Goal: Transaction & Acquisition: Book appointment/travel/reservation

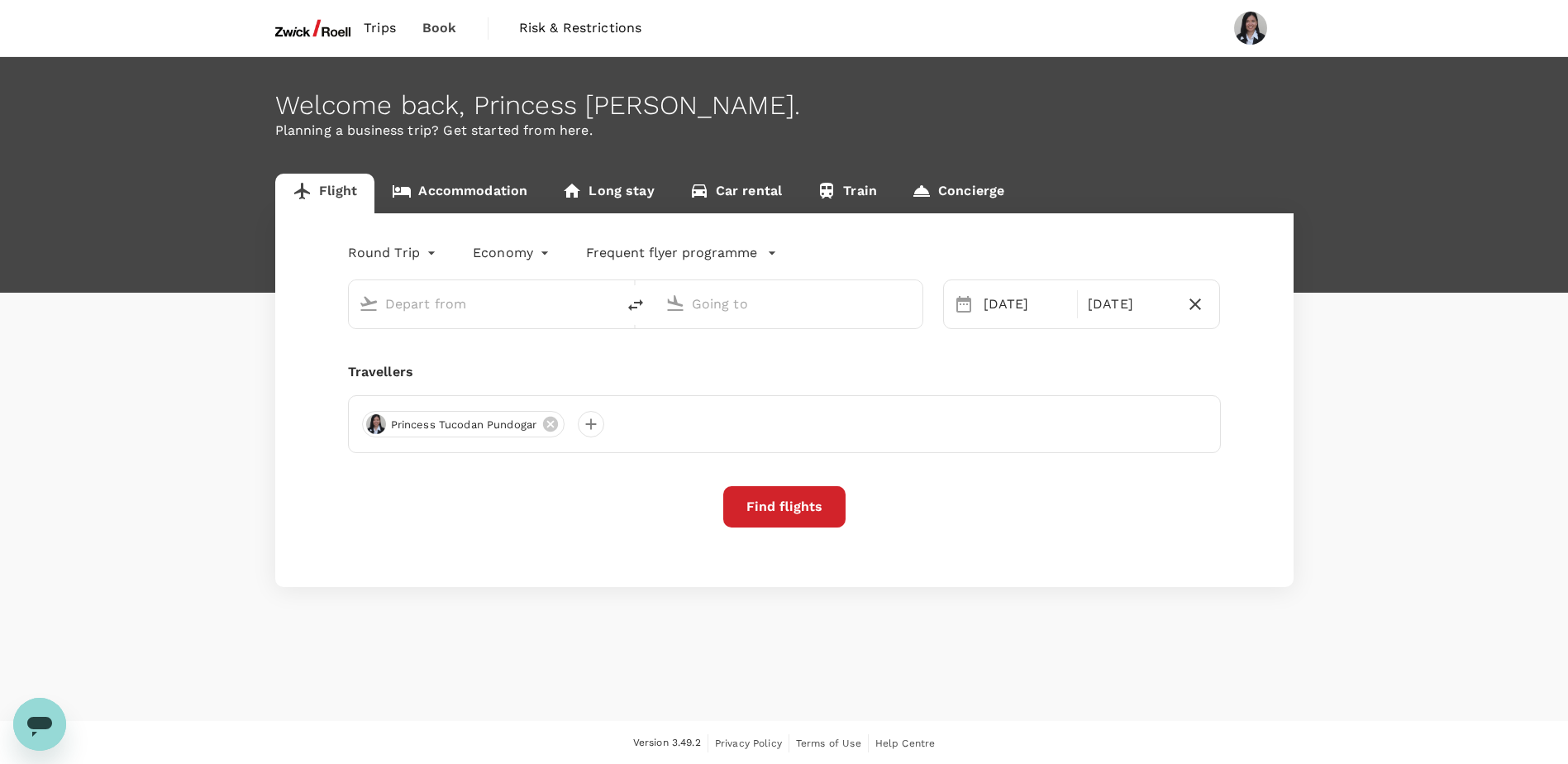
click at [517, 309] on input "text" at bounding box center [483, 303] width 196 height 25
type input "Singapore Changi (SIN)"
type input "Incheon Intl (ICN)"
type input "Singapore Changi (SIN)si"
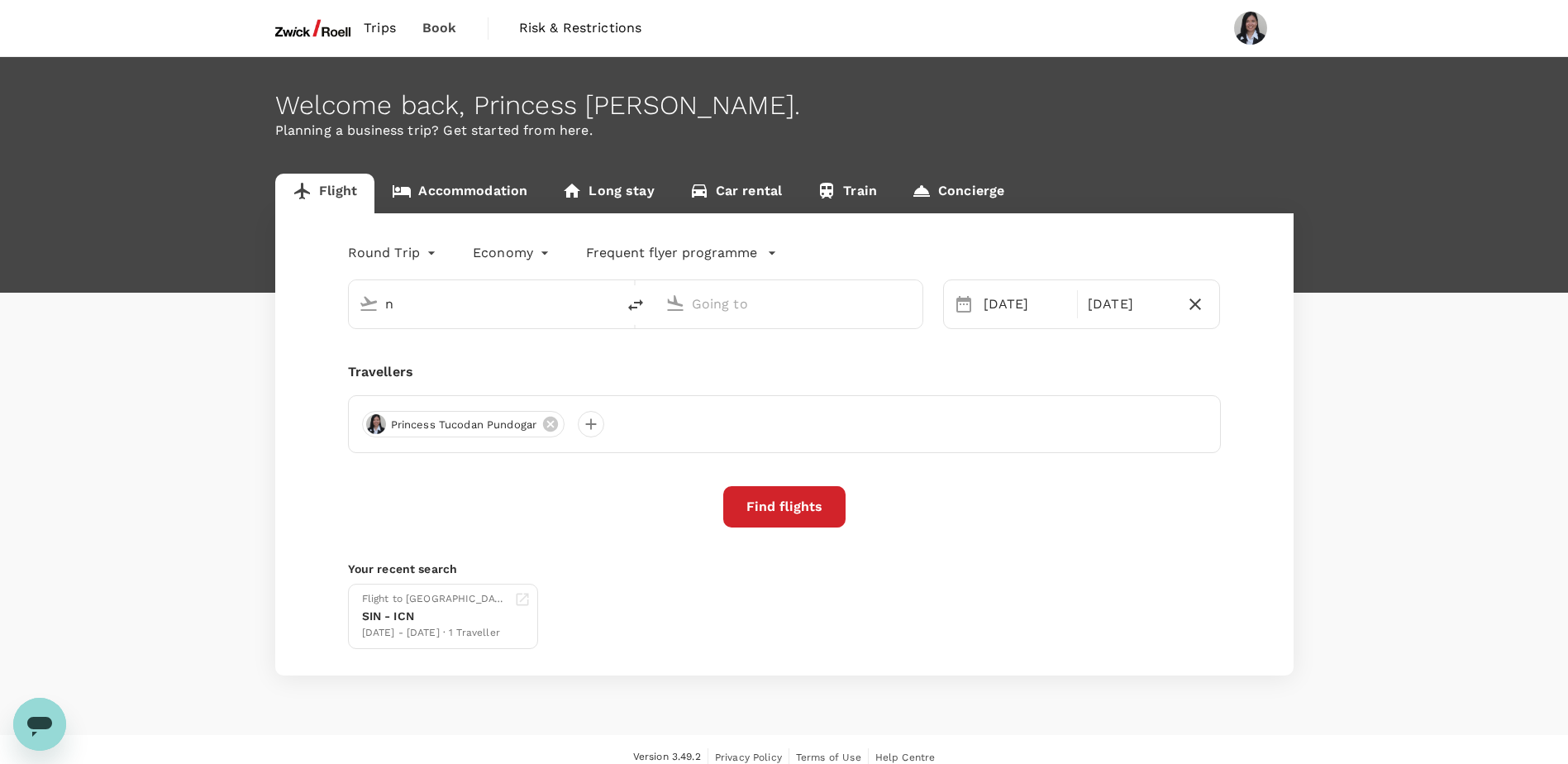
type input "Singapore Changi (SIN)"
type input "Incheon Intl (ICN)"
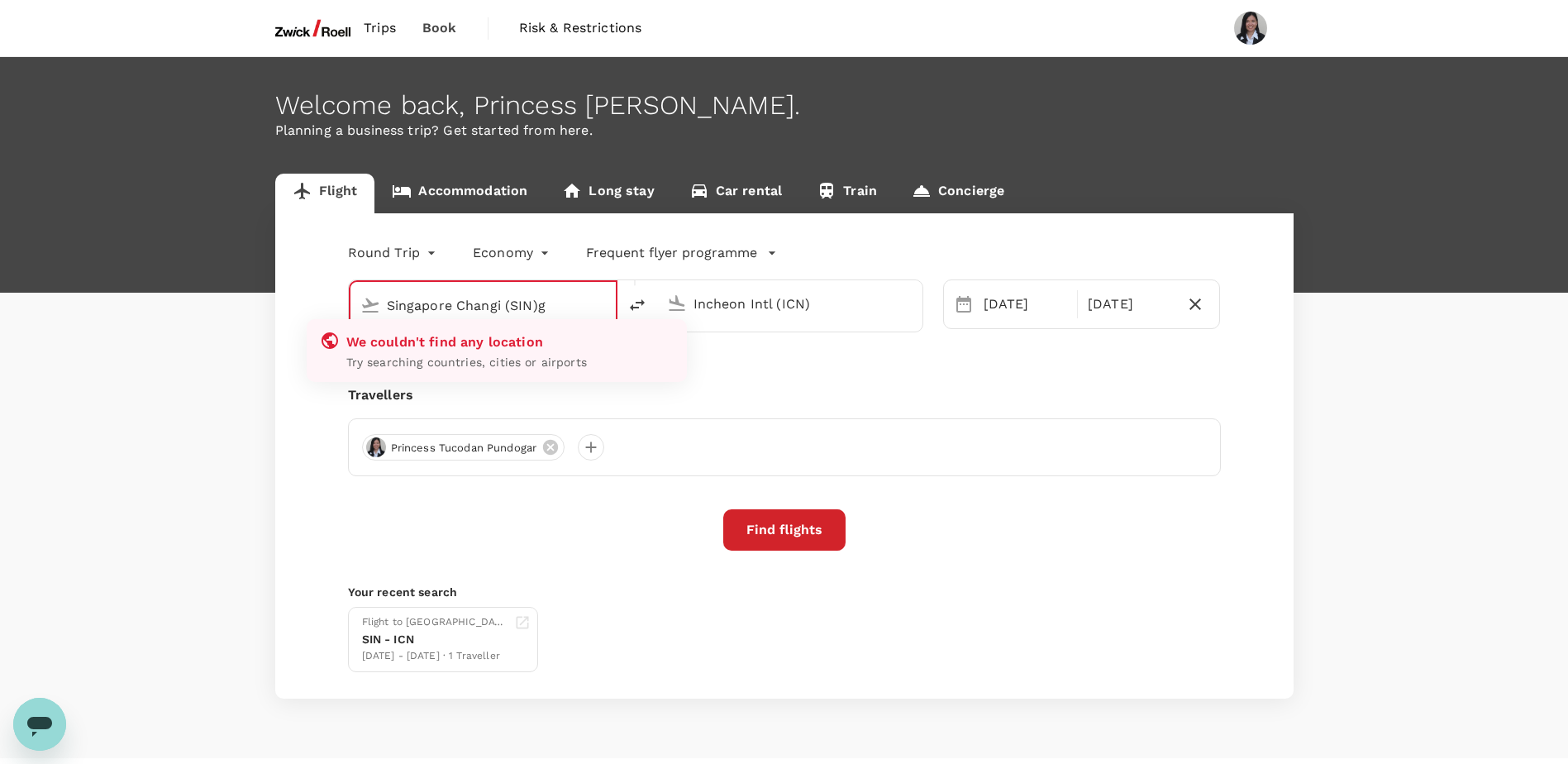
type input "Singapore Changi (SIN)"
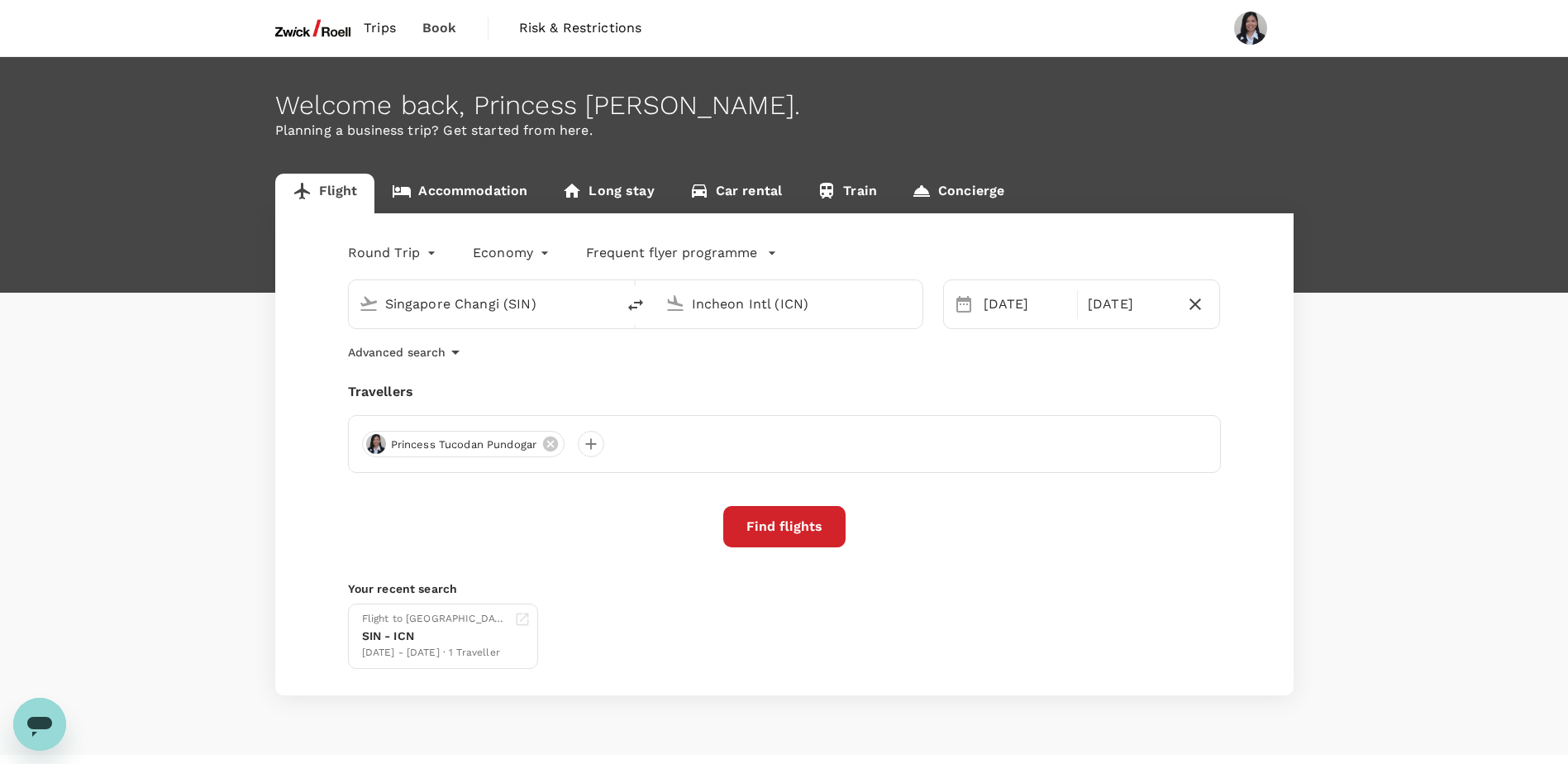
click at [1103, 388] on div "Travellers" at bounding box center [784, 392] width 872 height 19
click at [1024, 306] on div "[DATE]" at bounding box center [1025, 304] width 97 height 33
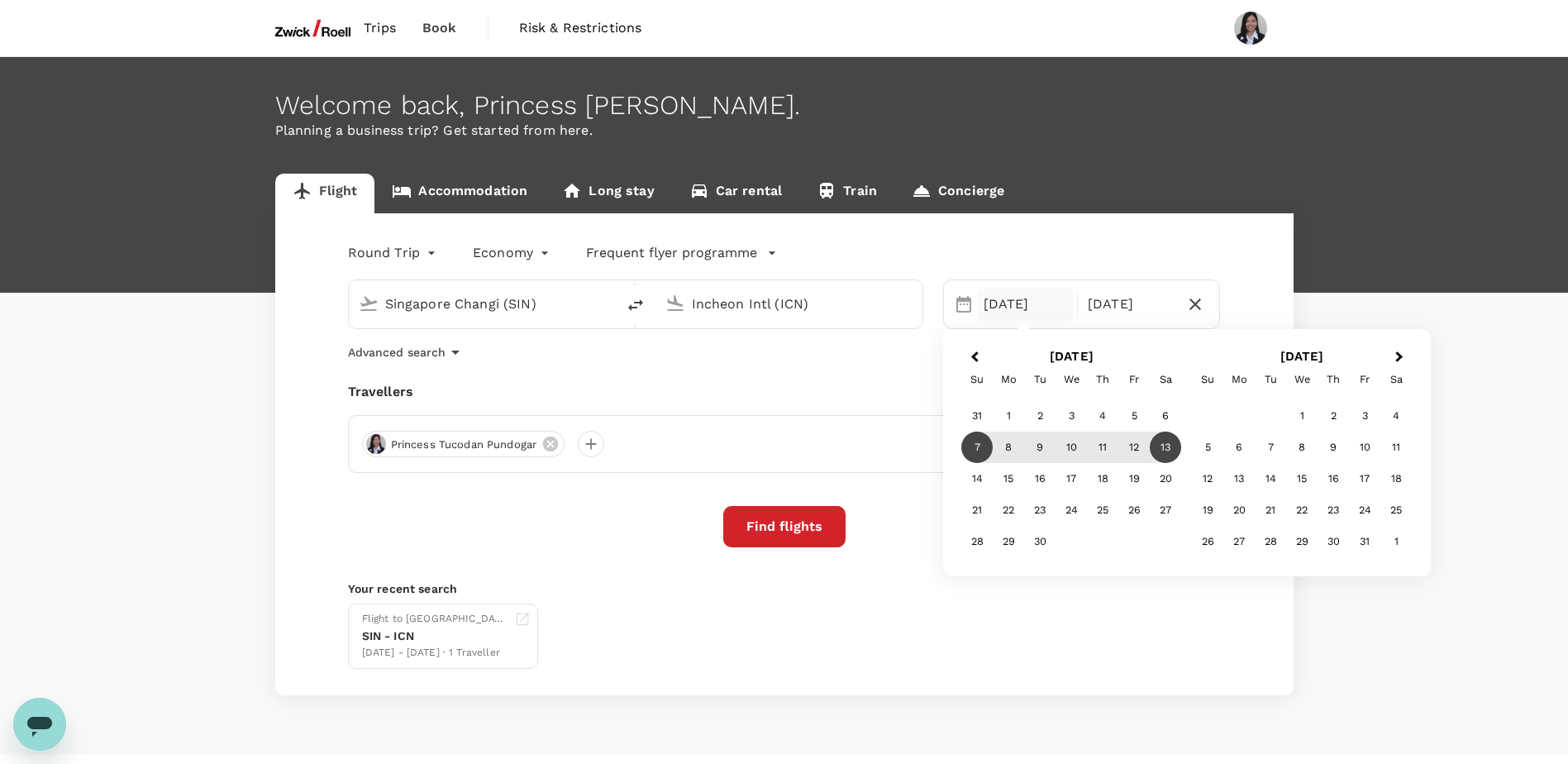
click at [872, 373] on div "Round Trip roundtrip Economy economy Frequent flyer programme Singapore Changi …" at bounding box center [784, 454] width 1019 height 482
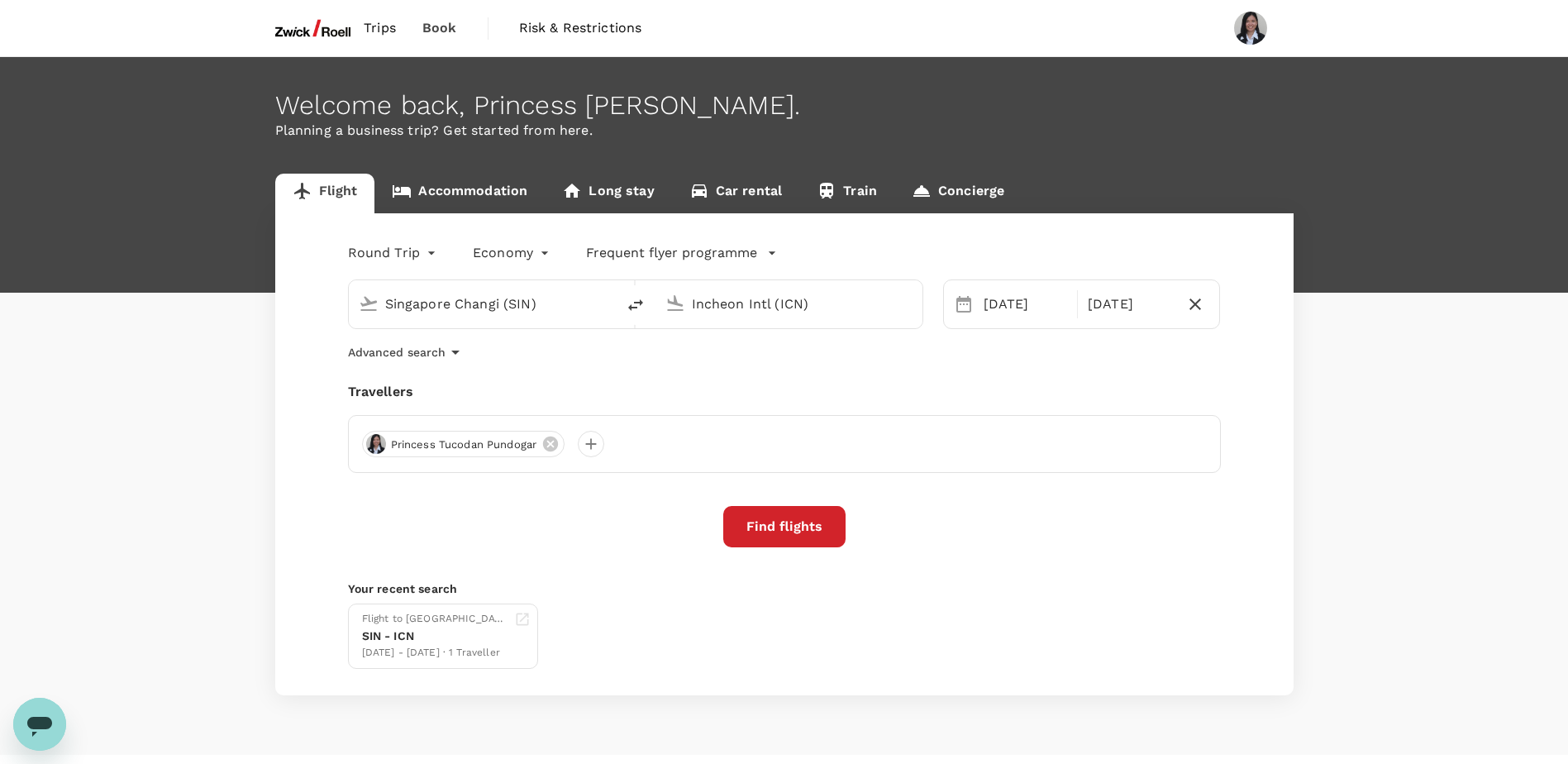
click at [771, 525] on button "Find flights" at bounding box center [784, 526] width 122 height 42
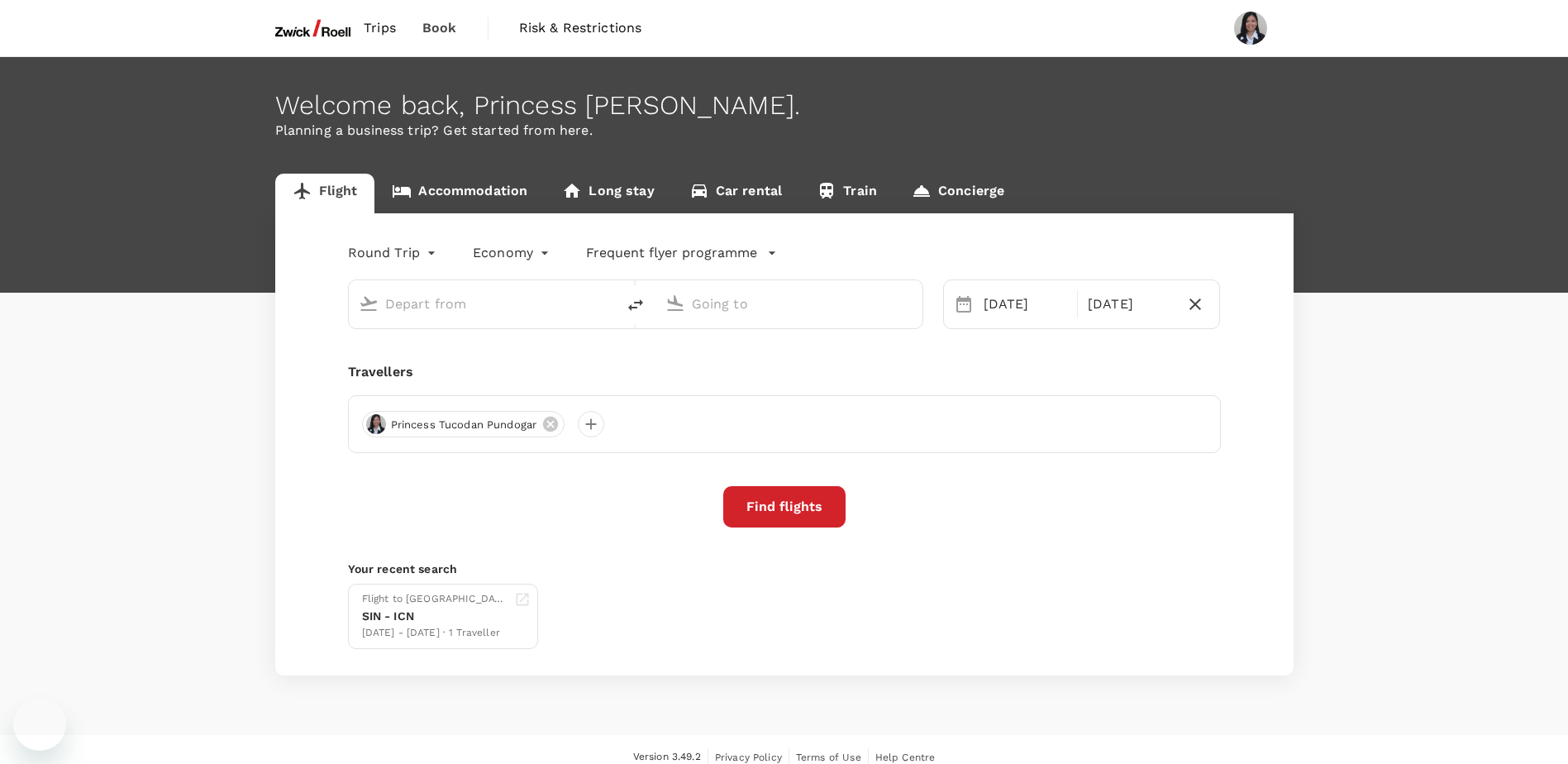
type input "Singapore Changi (SIN)"
type input "Incheon Intl (ICN)"
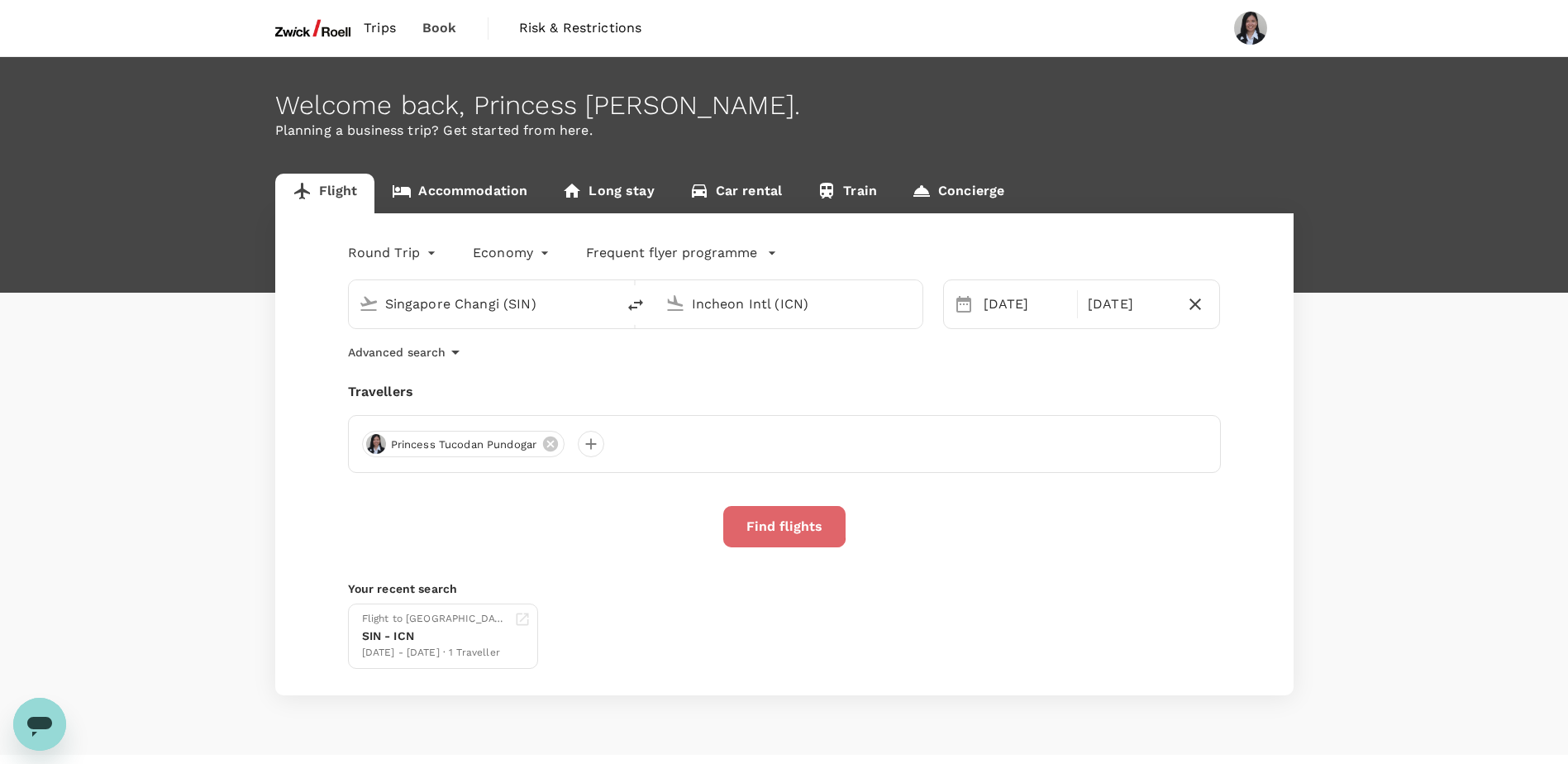
click at [765, 525] on button "Find flights" at bounding box center [784, 526] width 122 height 42
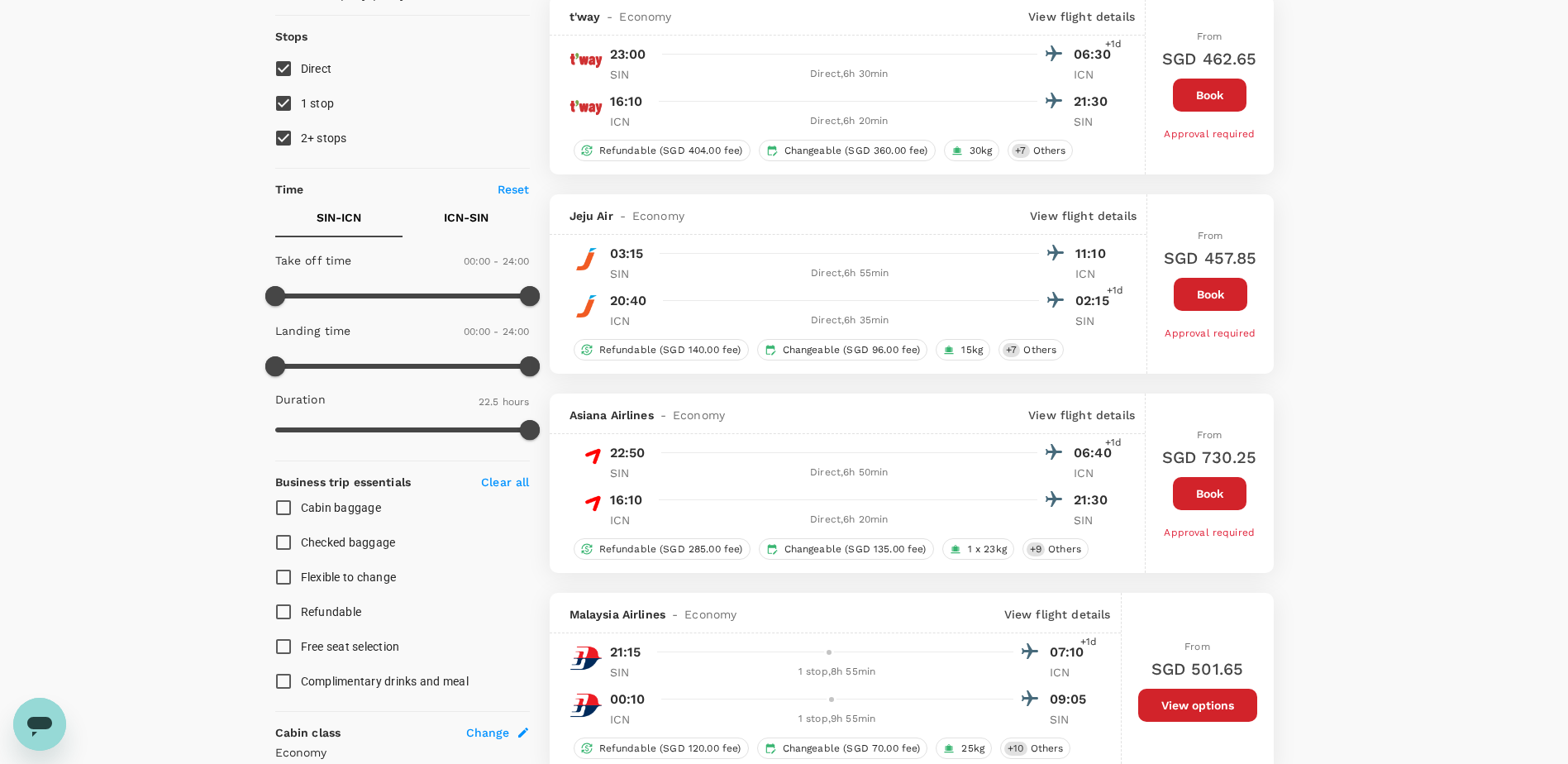
scroll to position [248, 0]
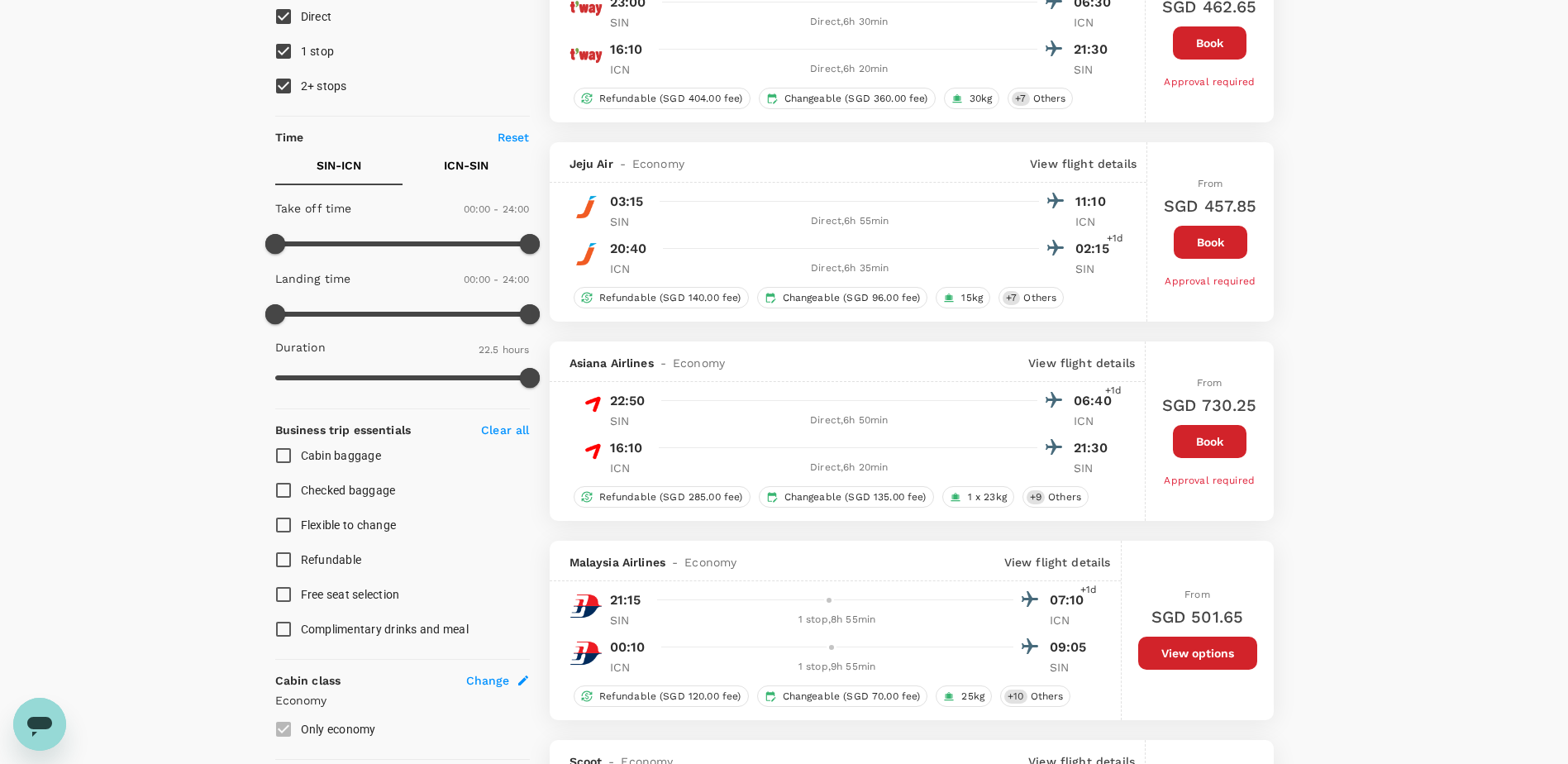
type input "1710"
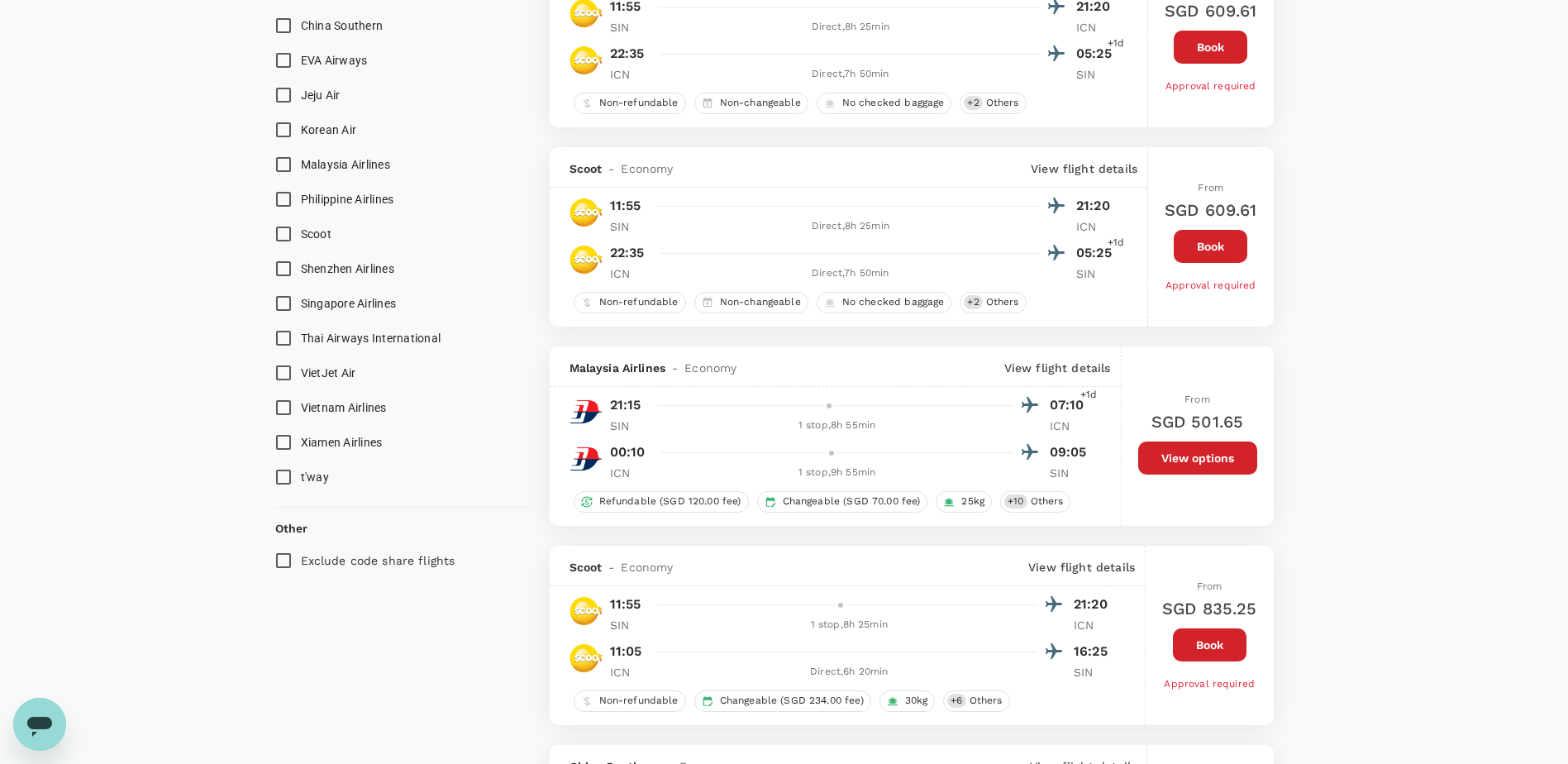
scroll to position [992, 0]
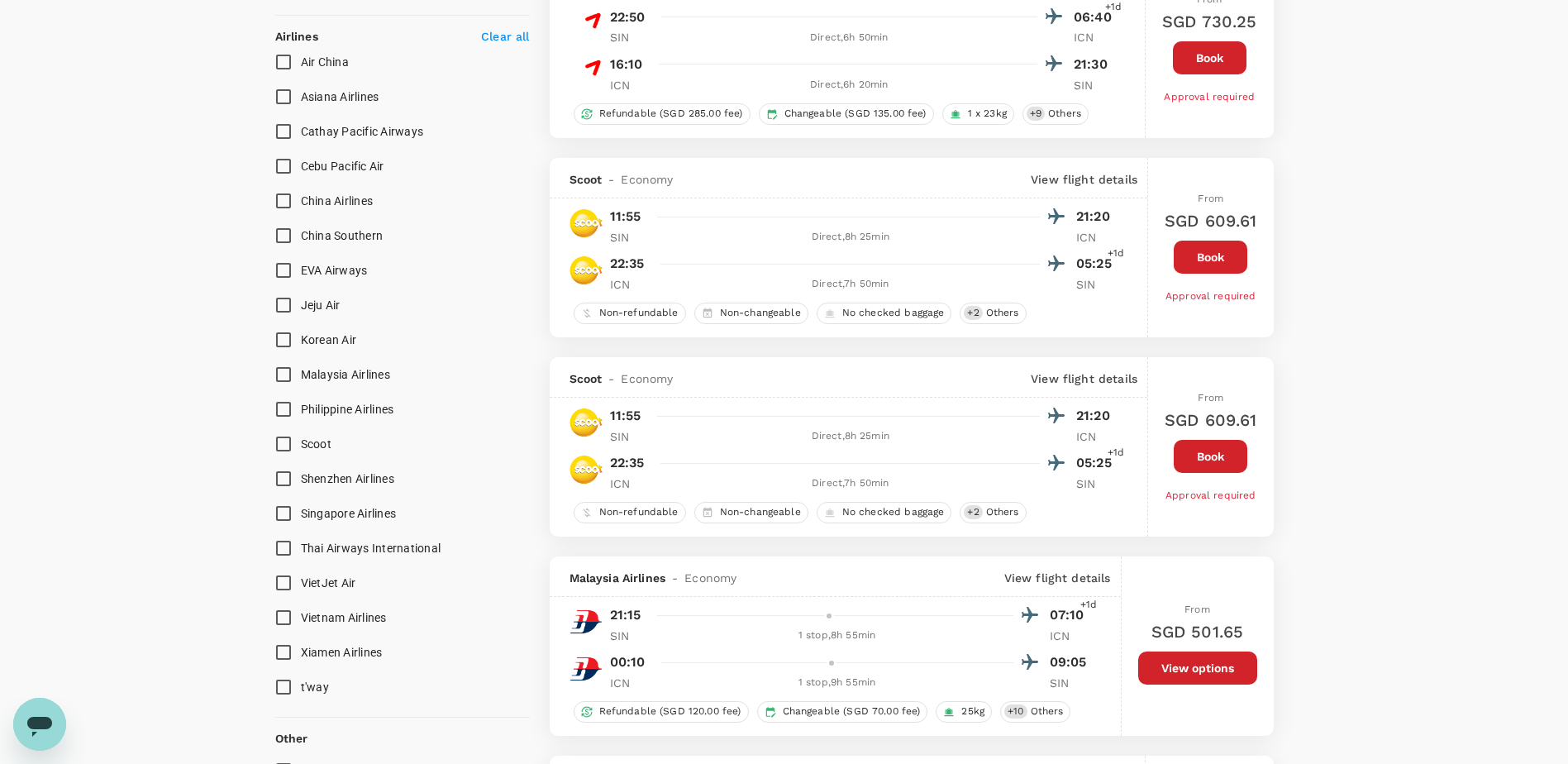
click at [283, 101] on input "Asiana Airlines" at bounding box center [284, 97] width 35 height 35
checkbox input "true"
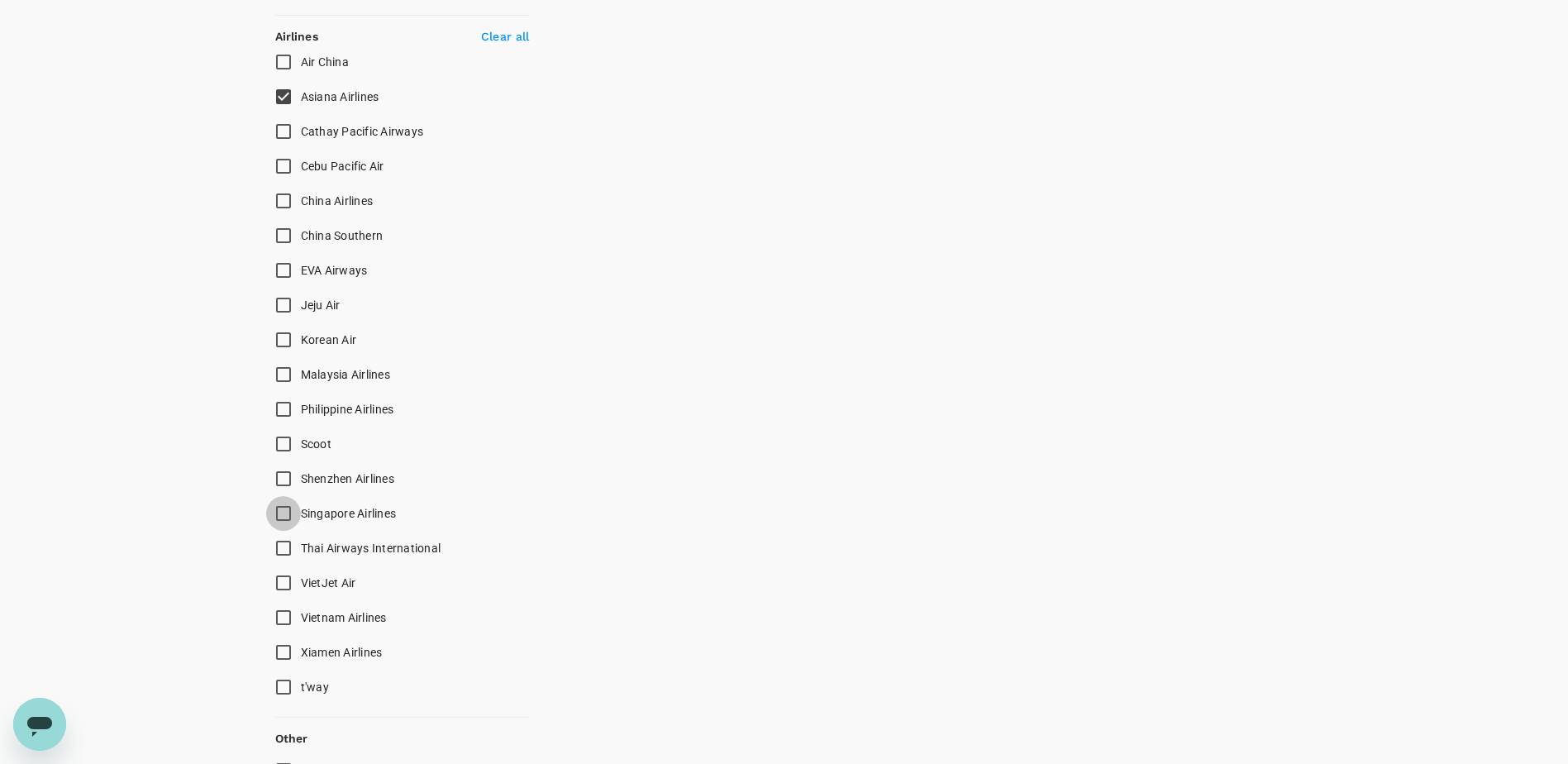
click at [283, 518] on input "Singapore Airlines" at bounding box center [284, 514] width 35 height 35
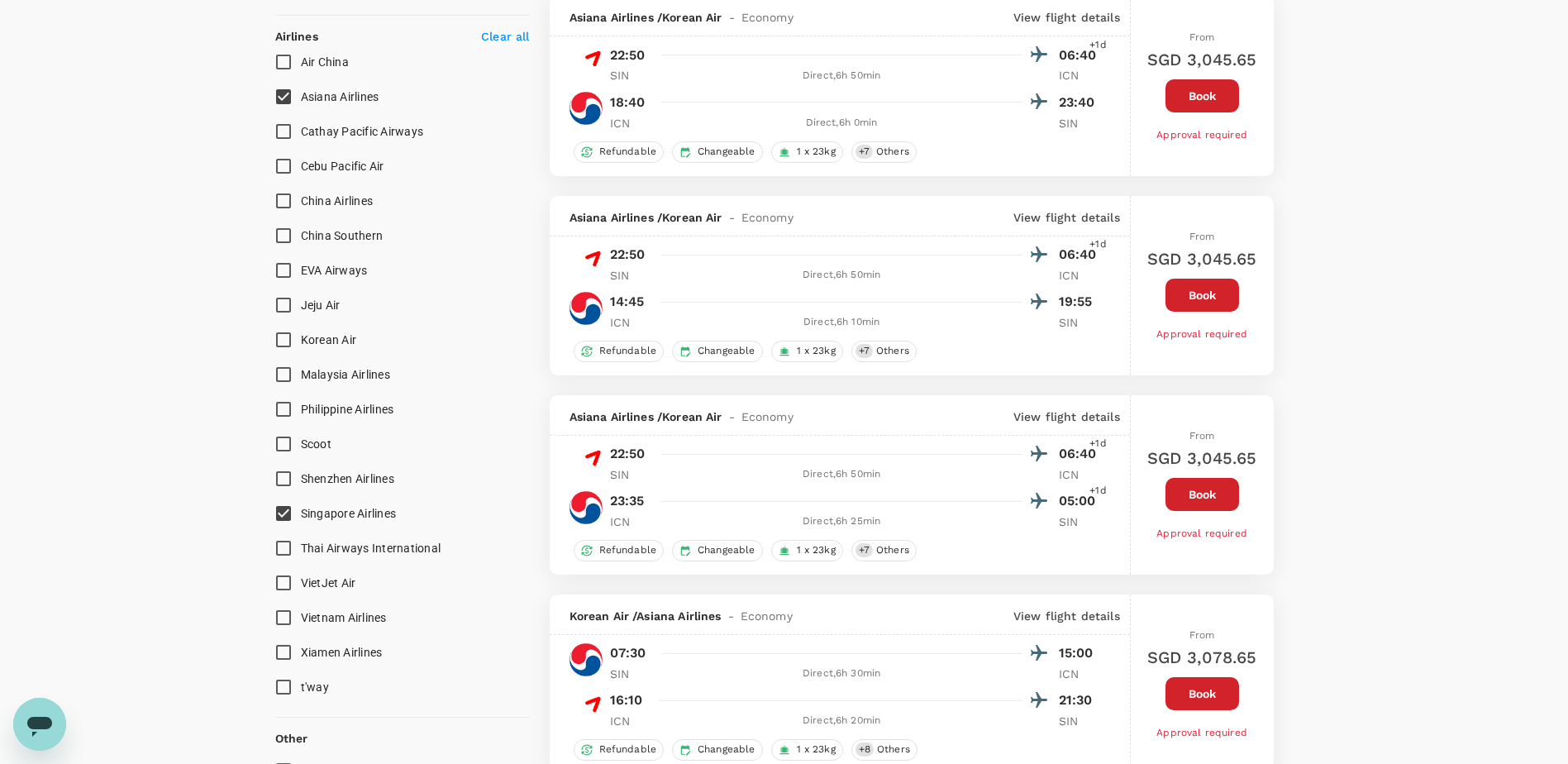
checkbox input "true"
type input "SGD"
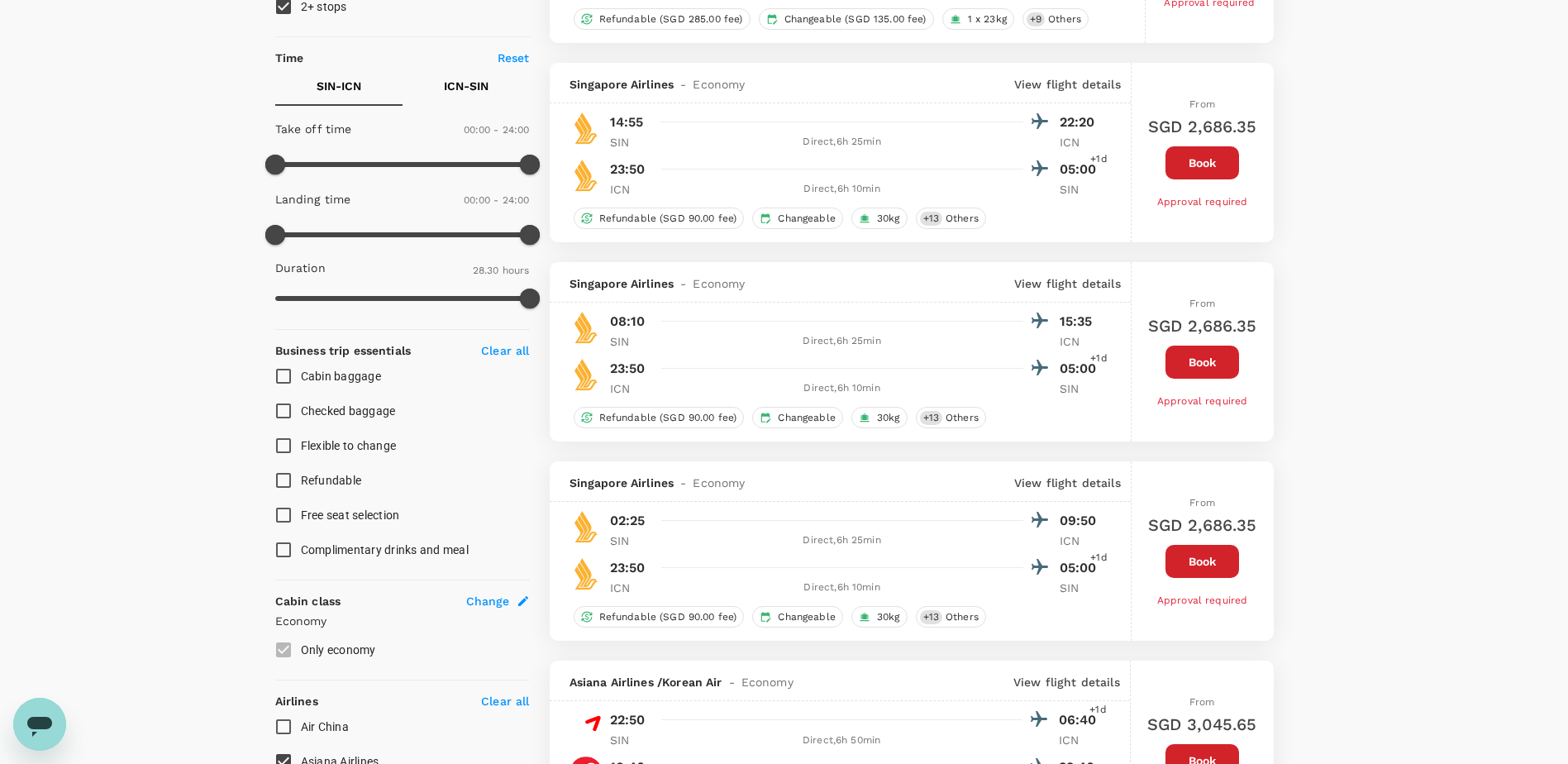
scroll to position [0, 0]
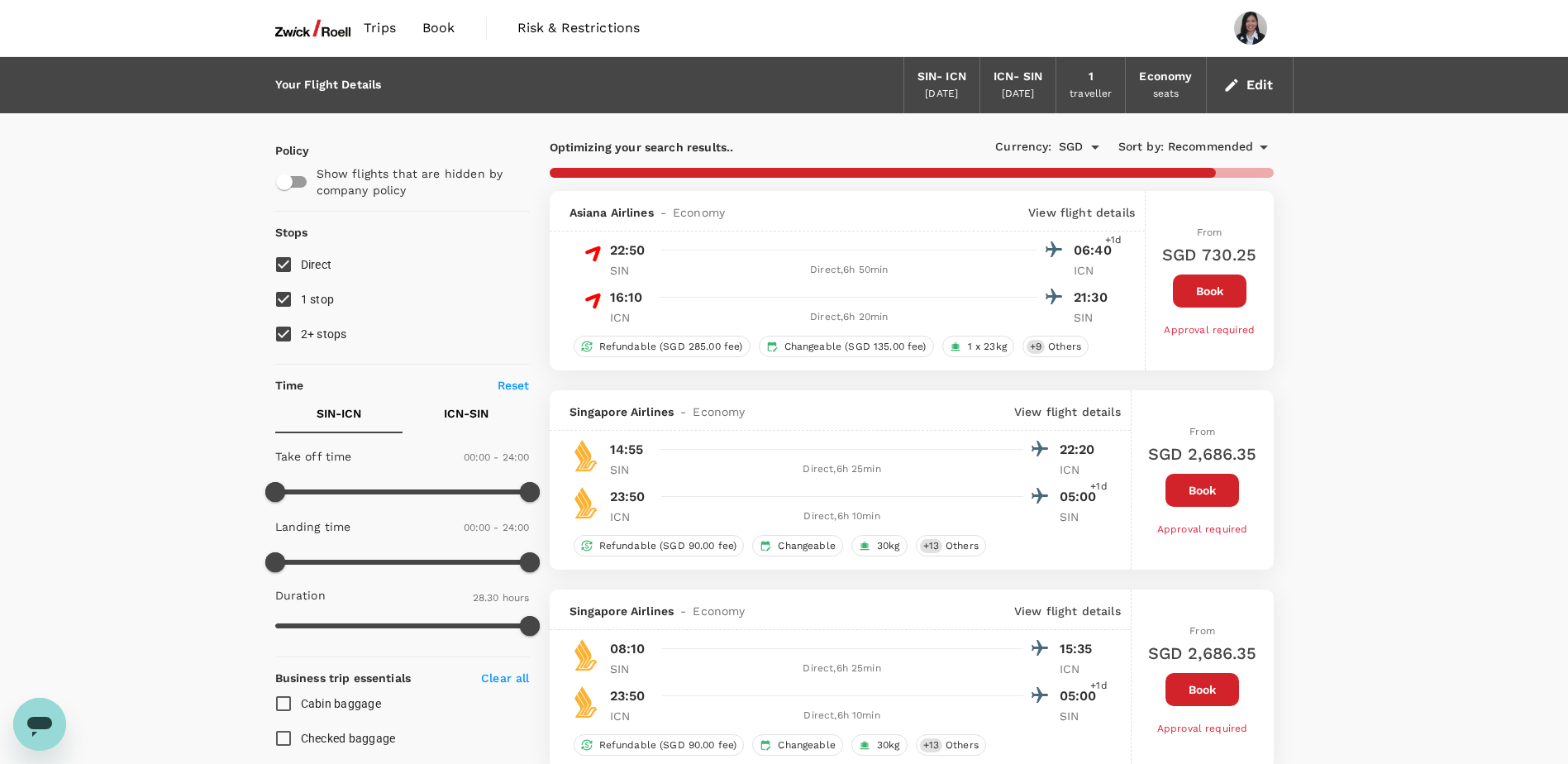
checkbox input "false"
checkbox input "true"
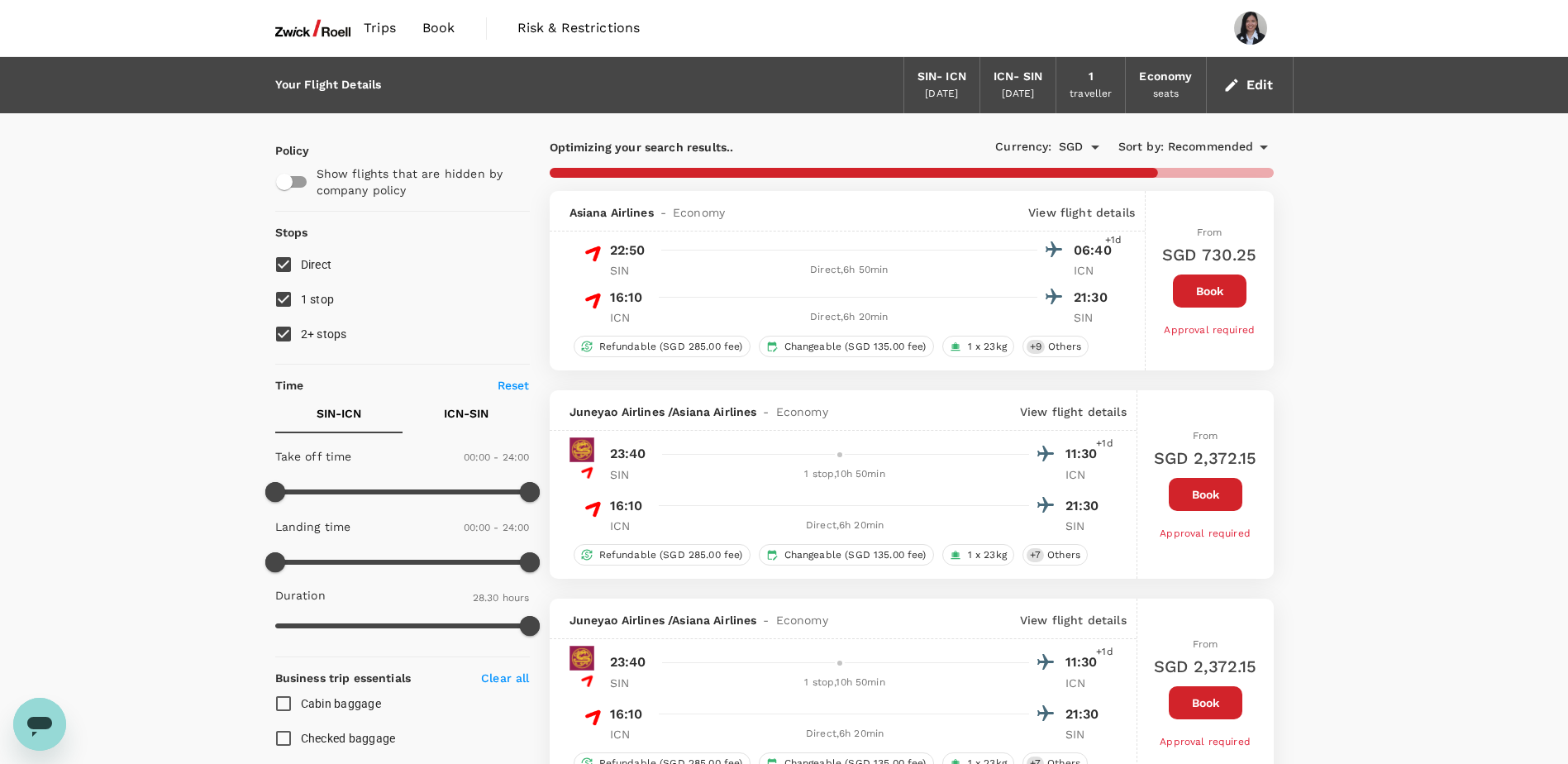
scroll to position [82, 0]
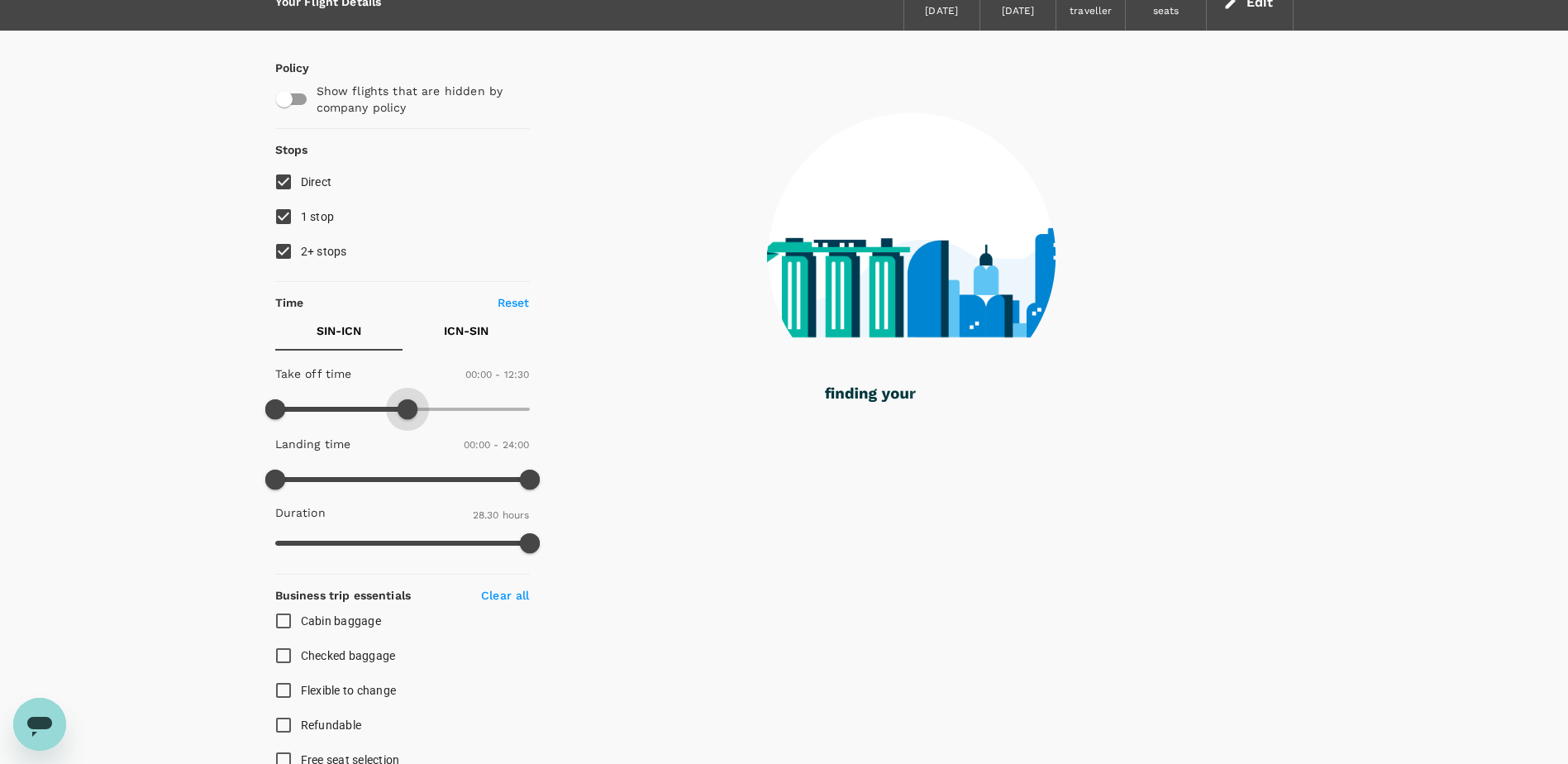
drag, startPoint x: 525, startPoint y: 414, endPoint x: 410, endPoint y: 423, distance: 115.4
click at [410, 419] on span at bounding box center [407, 409] width 19 height 19
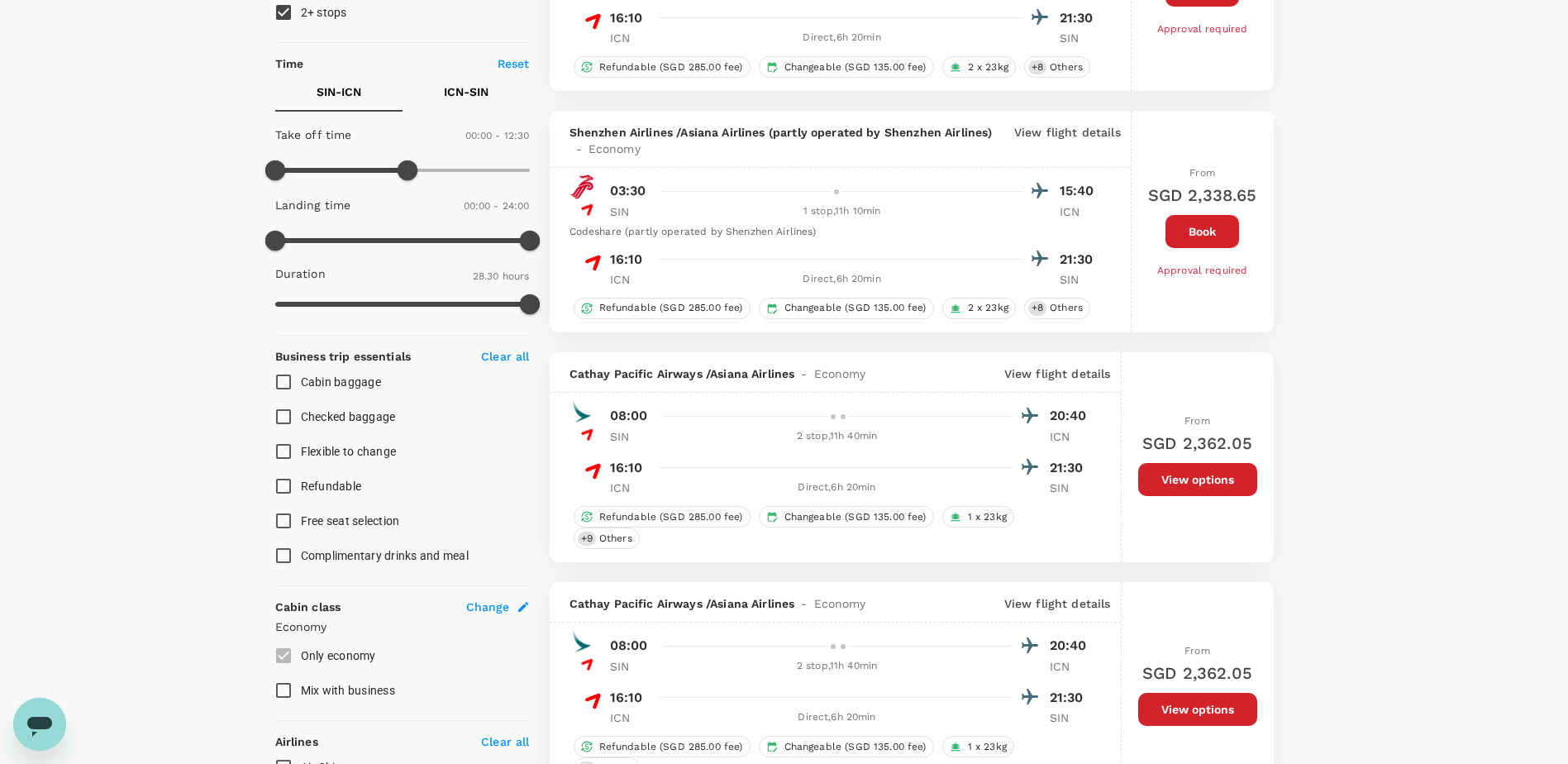
scroll to position [331, 0]
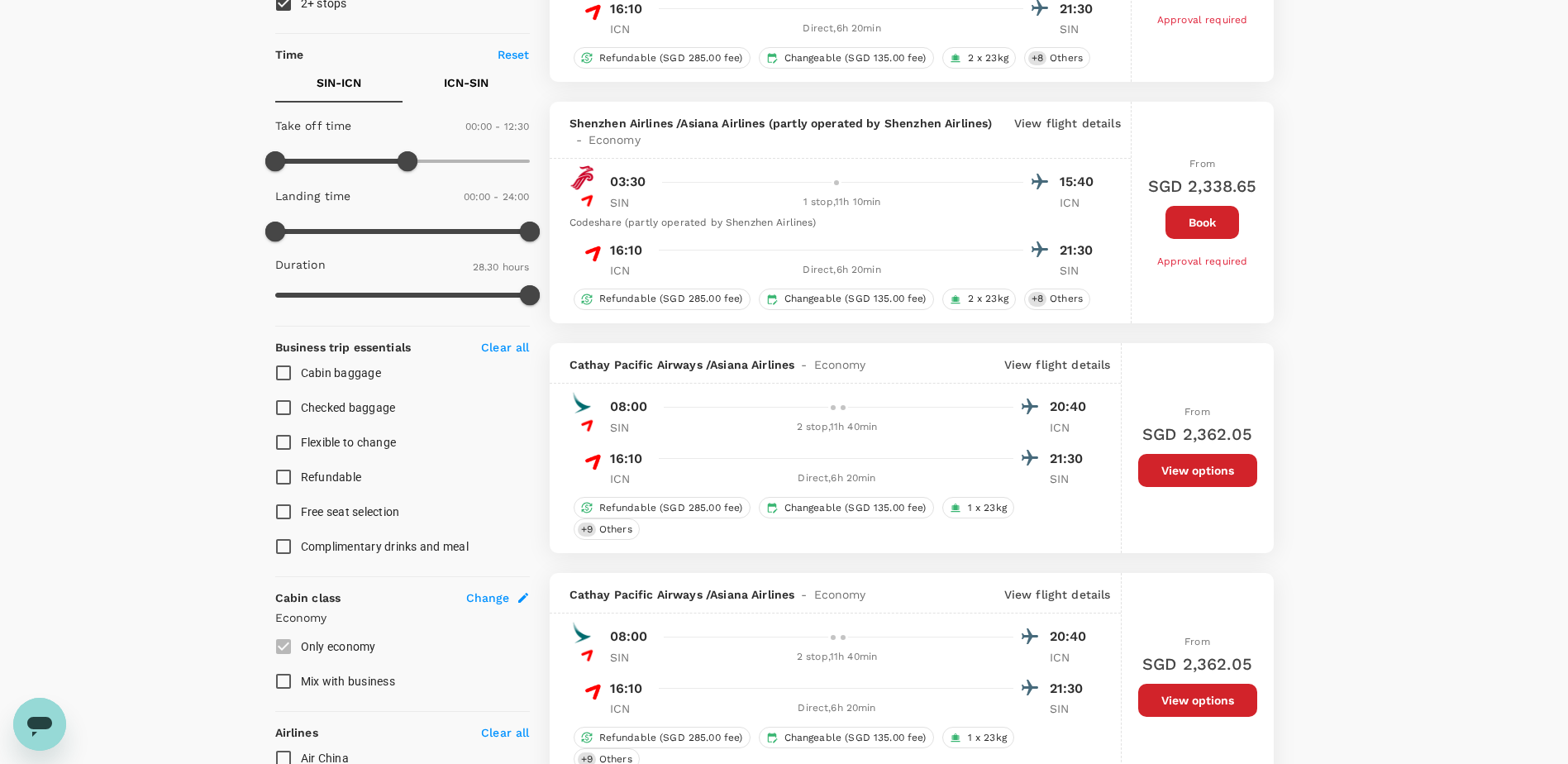
click at [838, 405] on div at bounding box center [843, 407] width 10 height 10
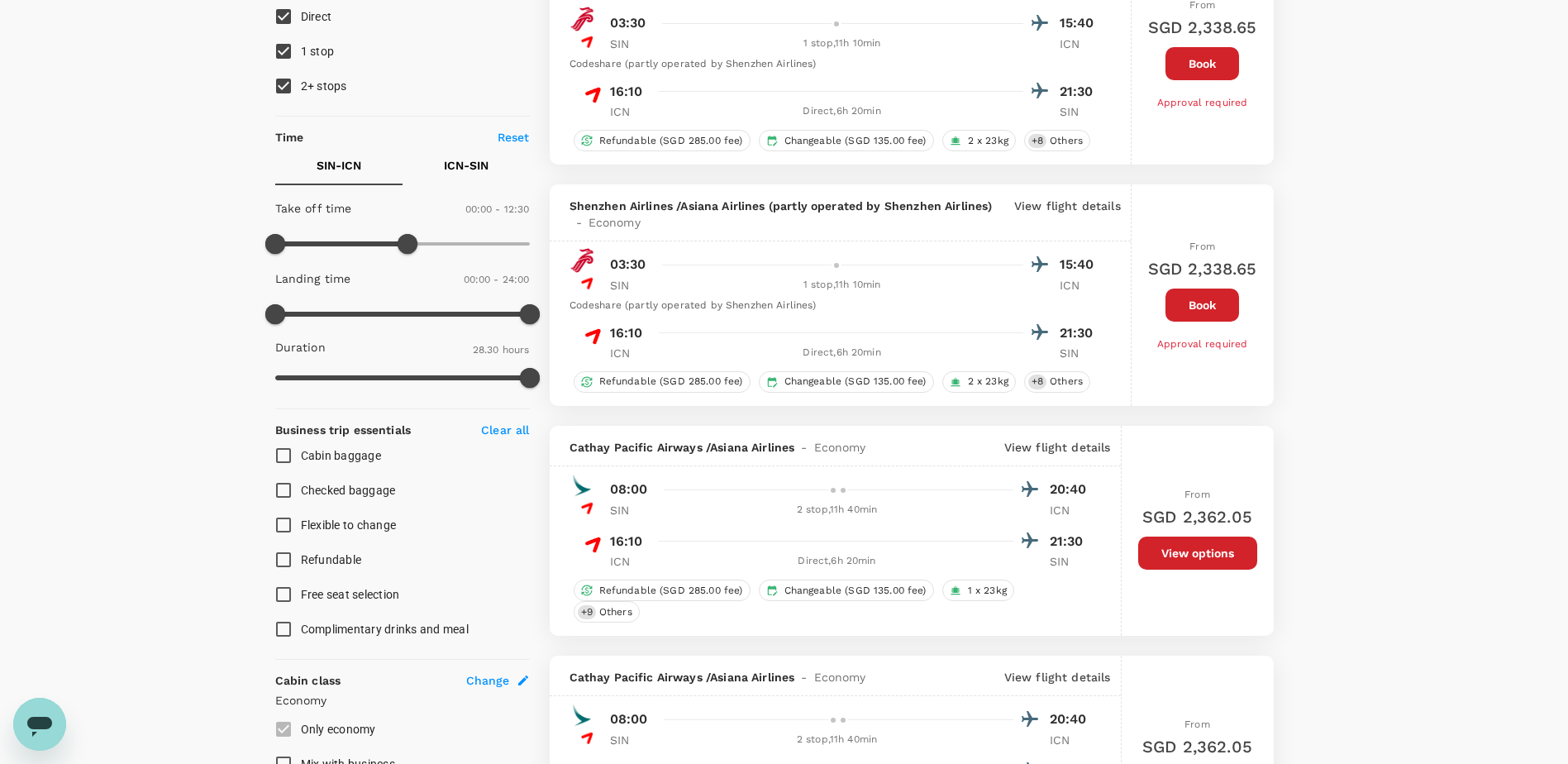
scroll to position [0, 0]
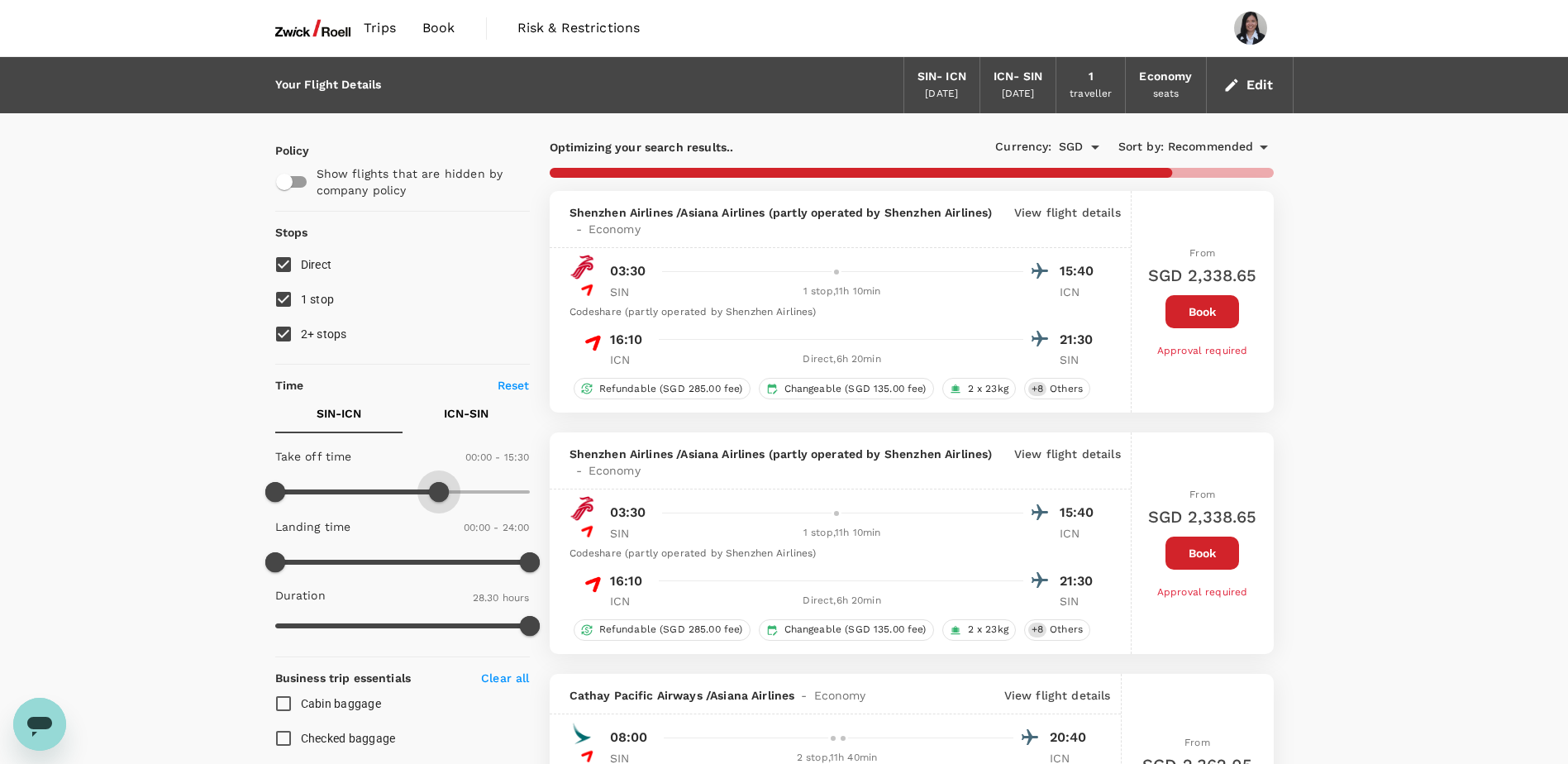
type input "1440"
drag, startPoint x: 412, startPoint y: 495, endPoint x: 616, endPoint y: 496, distance: 204.0
checkbox input "false"
checkbox input "true"
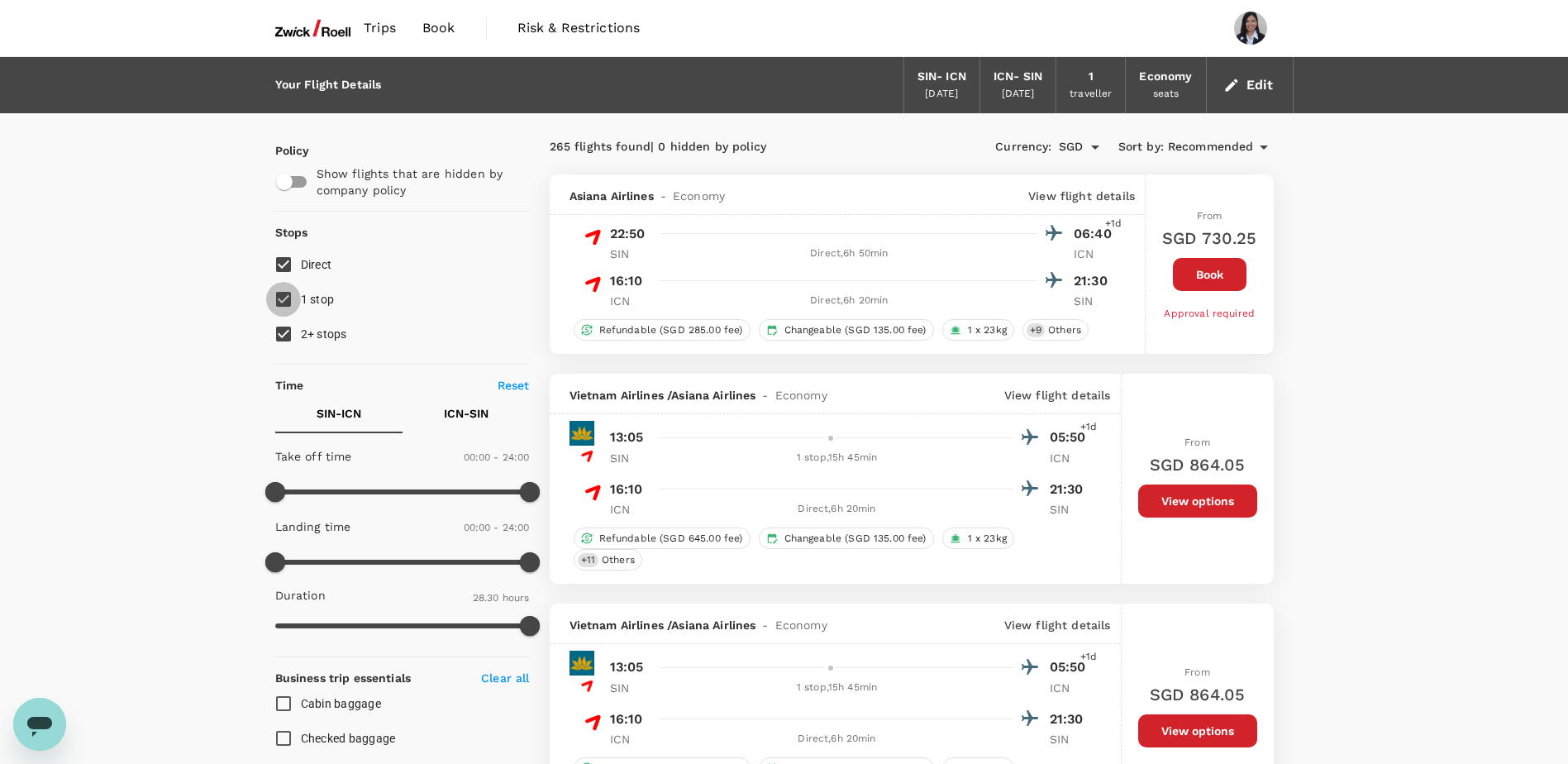
drag, startPoint x: 283, startPoint y: 299, endPoint x: 283, endPoint y: 314, distance: 15.0
click at [283, 299] on input "1 stop" at bounding box center [284, 300] width 35 height 35
checkbox input "false"
click at [278, 323] on input "2+ stops" at bounding box center [284, 334] width 35 height 35
checkbox input "false"
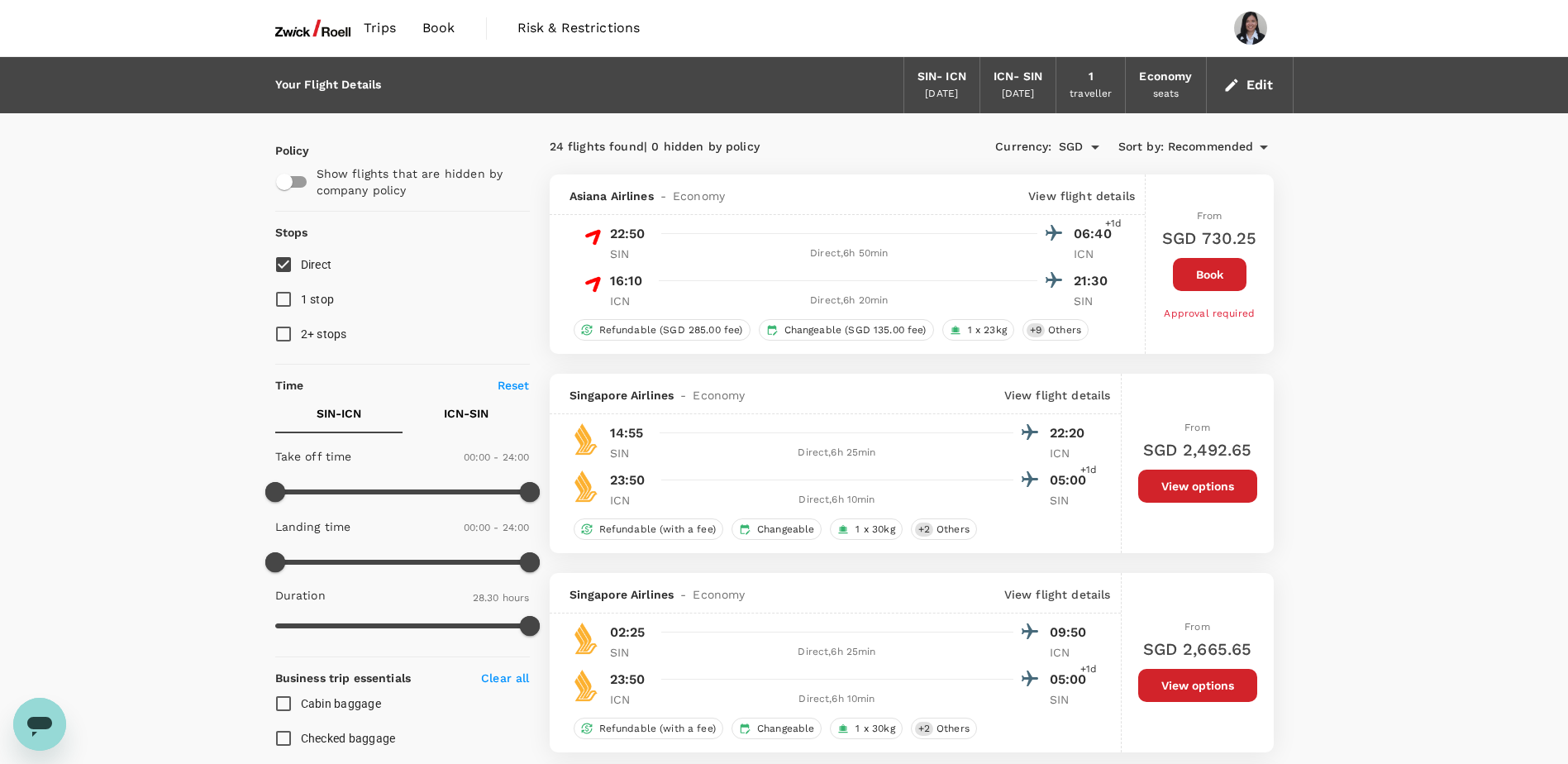
click at [297, 182] on input "checkbox" at bounding box center [284, 181] width 94 height 31
checkbox input "true"
